Goal: Transaction & Acquisition: Obtain resource

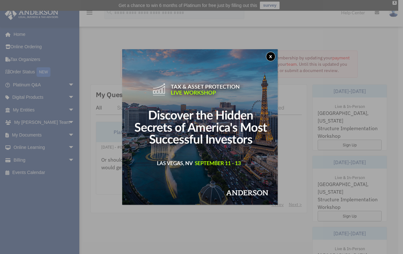
click at [271, 57] on button "x" at bounding box center [271, 57] width 10 height 10
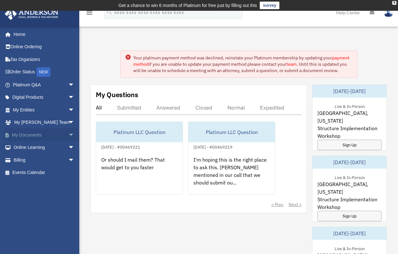
click at [57, 130] on link "My Documents arrow_drop_down" at bounding box center [44, 135] width 80 height 13
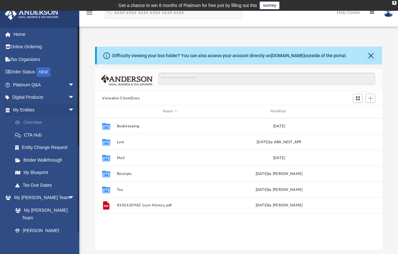
scroll to position [140, 282]
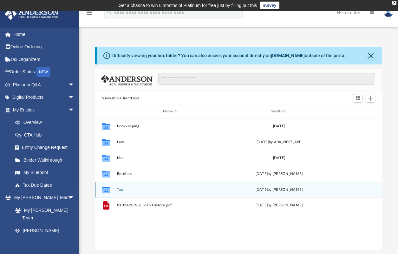
click at [107, 190] on icon "grid" at bounding box center [106, 190] width 8 height 5
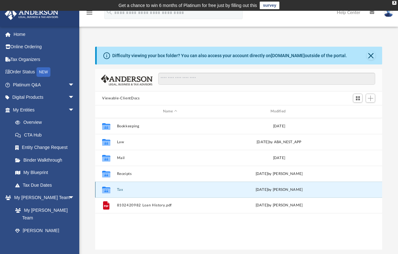
click at [120, 190] on button "Tax" at bounding box center [170, 190] width 106 height 4
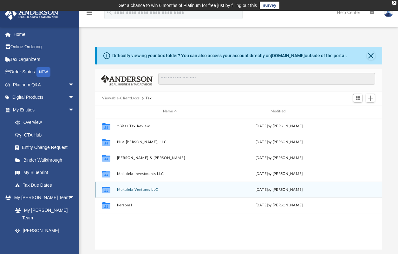
click at [120, 190] on button "Mokuleia Ventures LLC" at bounding box center [170, 190] width 106 height 4
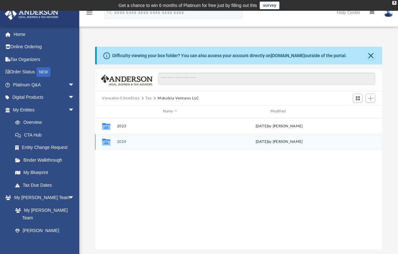
click at [122, 141] on button "2024" at bounding box center [170, 142] width 106 height 4
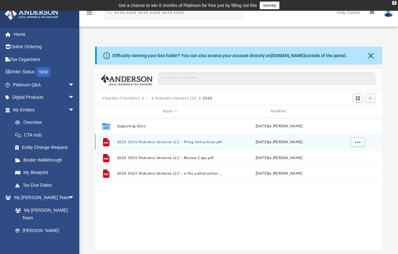
click at [128, 141] on button "2024 1065 Mokuleia Ventures LLC - Filing Instructions.pdf" at bounding box center [170, 142] width 106 height 4
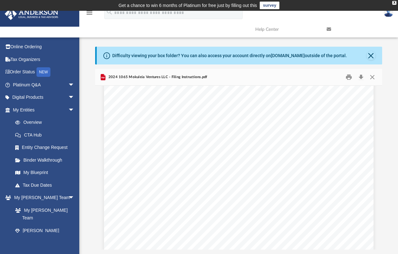
scroll to position [0, 0]
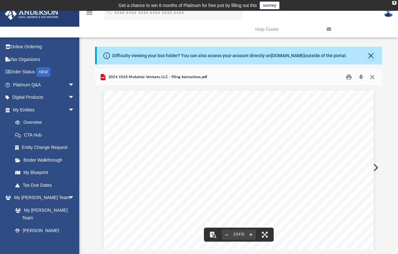
click at [374, 76] on button "Close" at bounding box center [372, 77] width 11 height 10
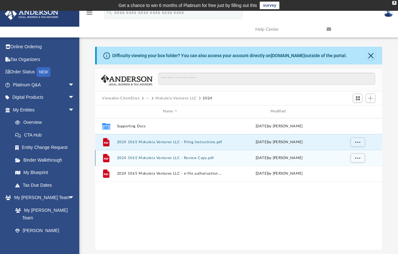
click at [182, 158] on button "2024 1065 Mokuleia Ventures LLC - Review Copy.pdf" at bounding box center [170, 158] width 106 height 4
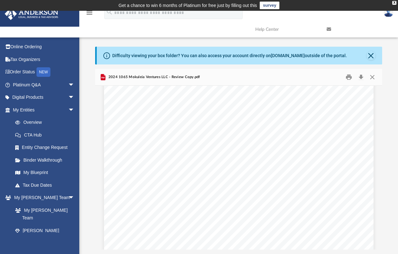
scroll to position [2341, 0]
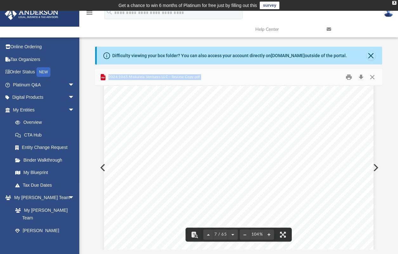
click at [381, 107] on div "Viewable-ClientDocs ··· Mokuleia Ventures LLC 2024 Name Modified Collaborated F…" at bounding box center [238, 159] width 287 height 181
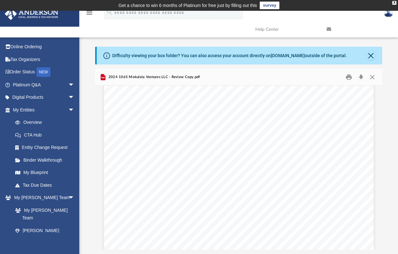
scroll to position [2247, 0]
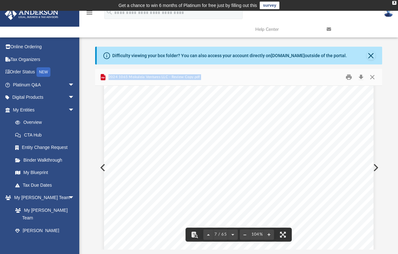
click at [380, 107] on div "Viewable-ClientDocs ··· Mokuleia Ventures LLC 2024 Name Modified Collaborated F…" at bounding box center [238, 159] width 287 height 181
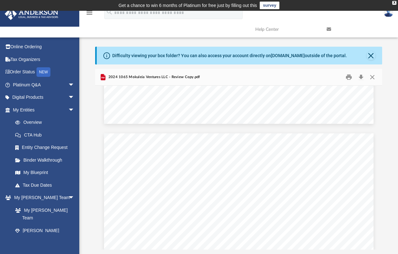
scroll to position [5384, 0]
